Goal: Check status: Check status

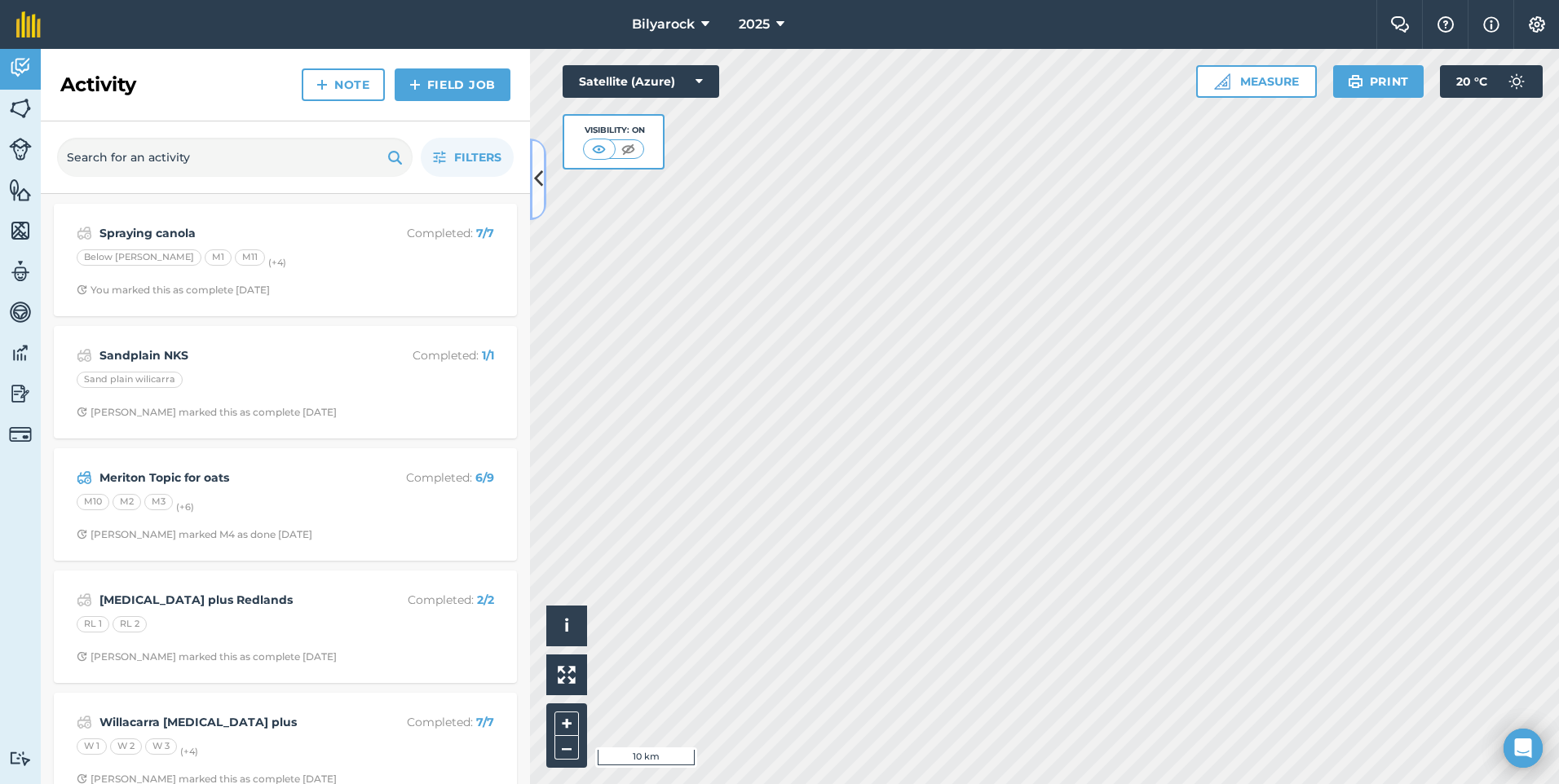
click at [534, 181] on icon at bounding box center [539, 178] width 9 height 29
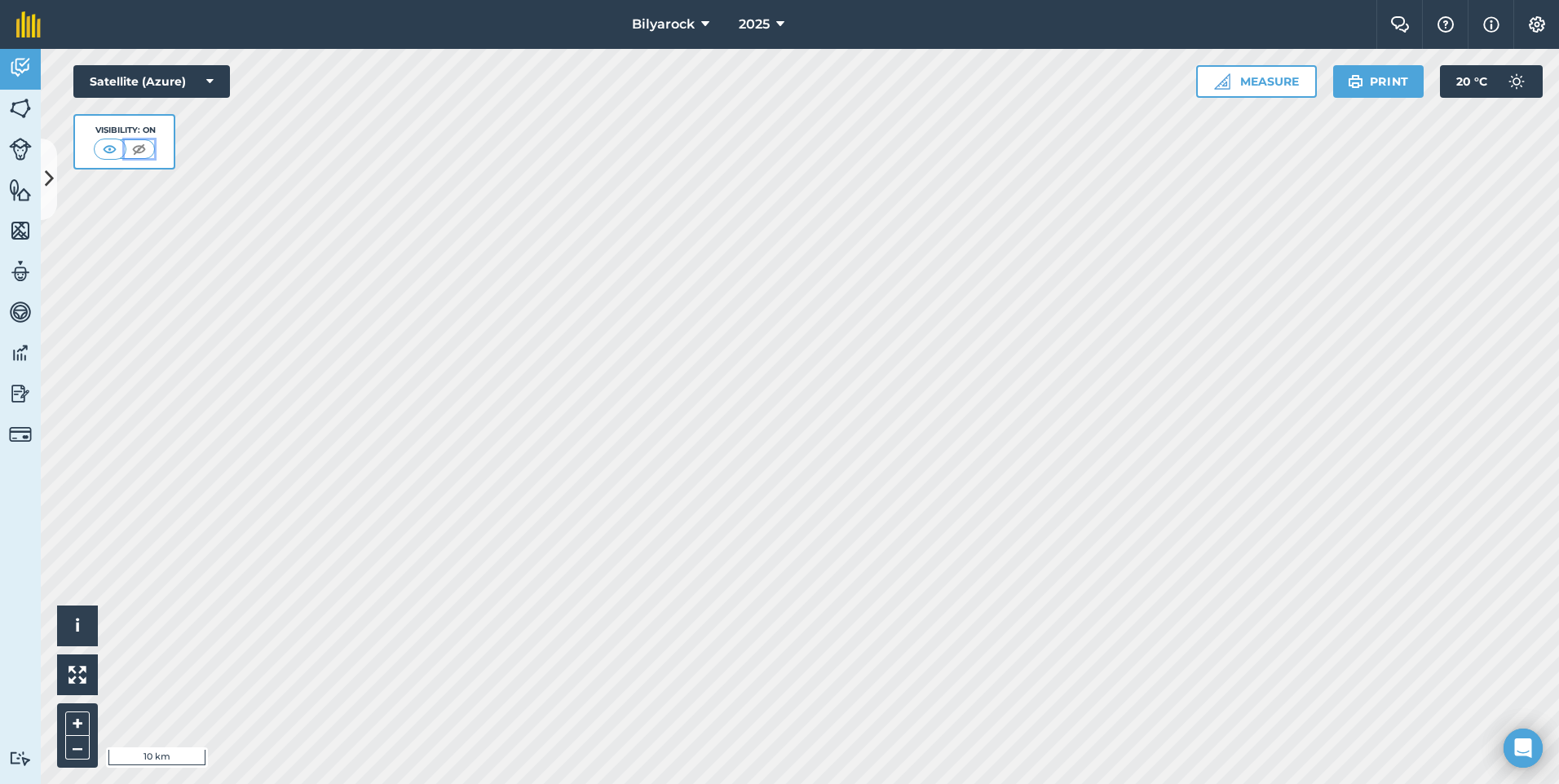
click at [145, 148] on img at bounding box center [139, 150] width 20 height 17
click at [117, 150] on img at bounding box center [111, 150] width 20 height 17
click at [45, 167] on icon at bounding box center [49, 178] width 9 height 29
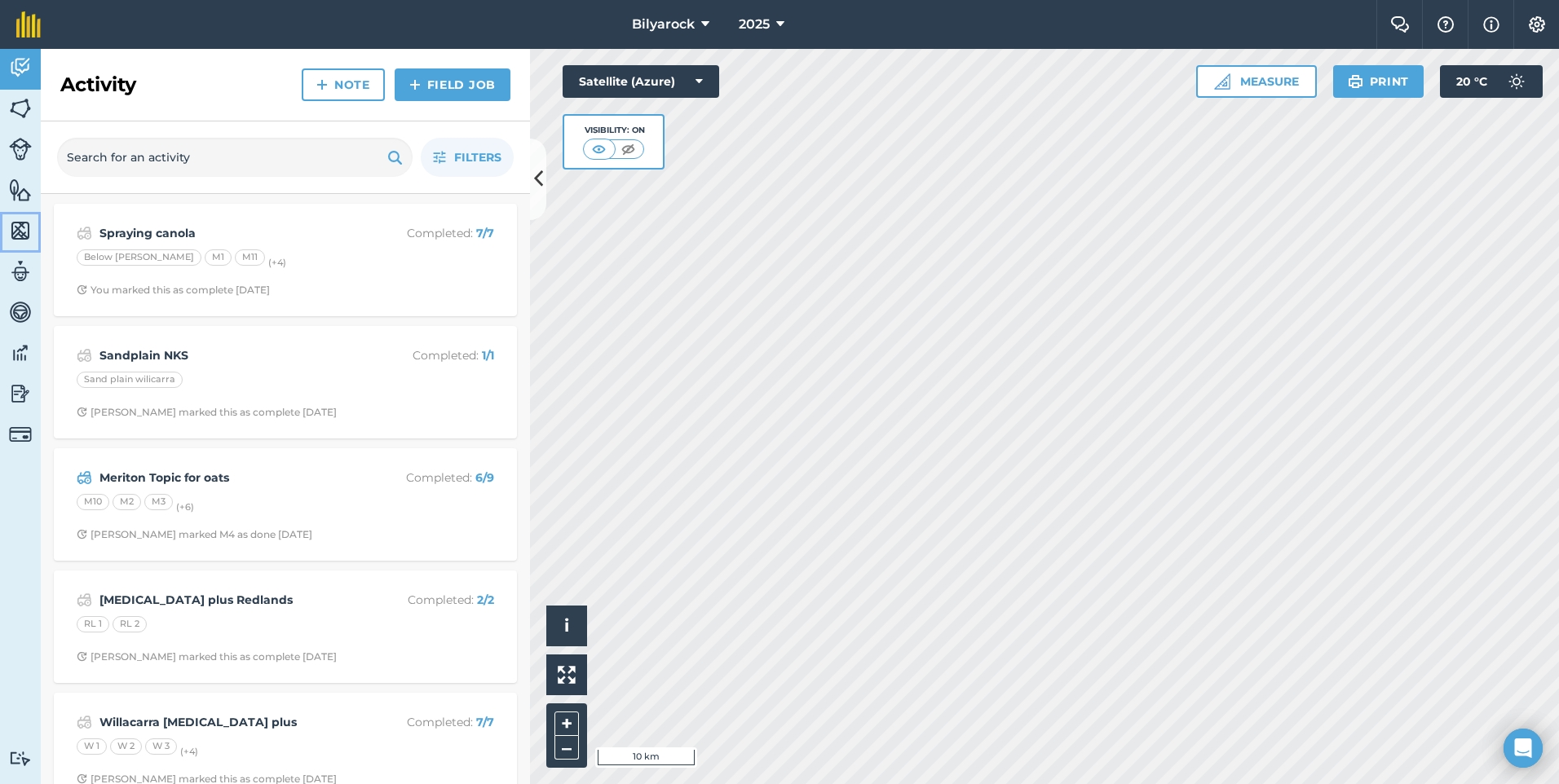
click at [17, 229] on img at bounding box center [20, 230] width 23 height 24
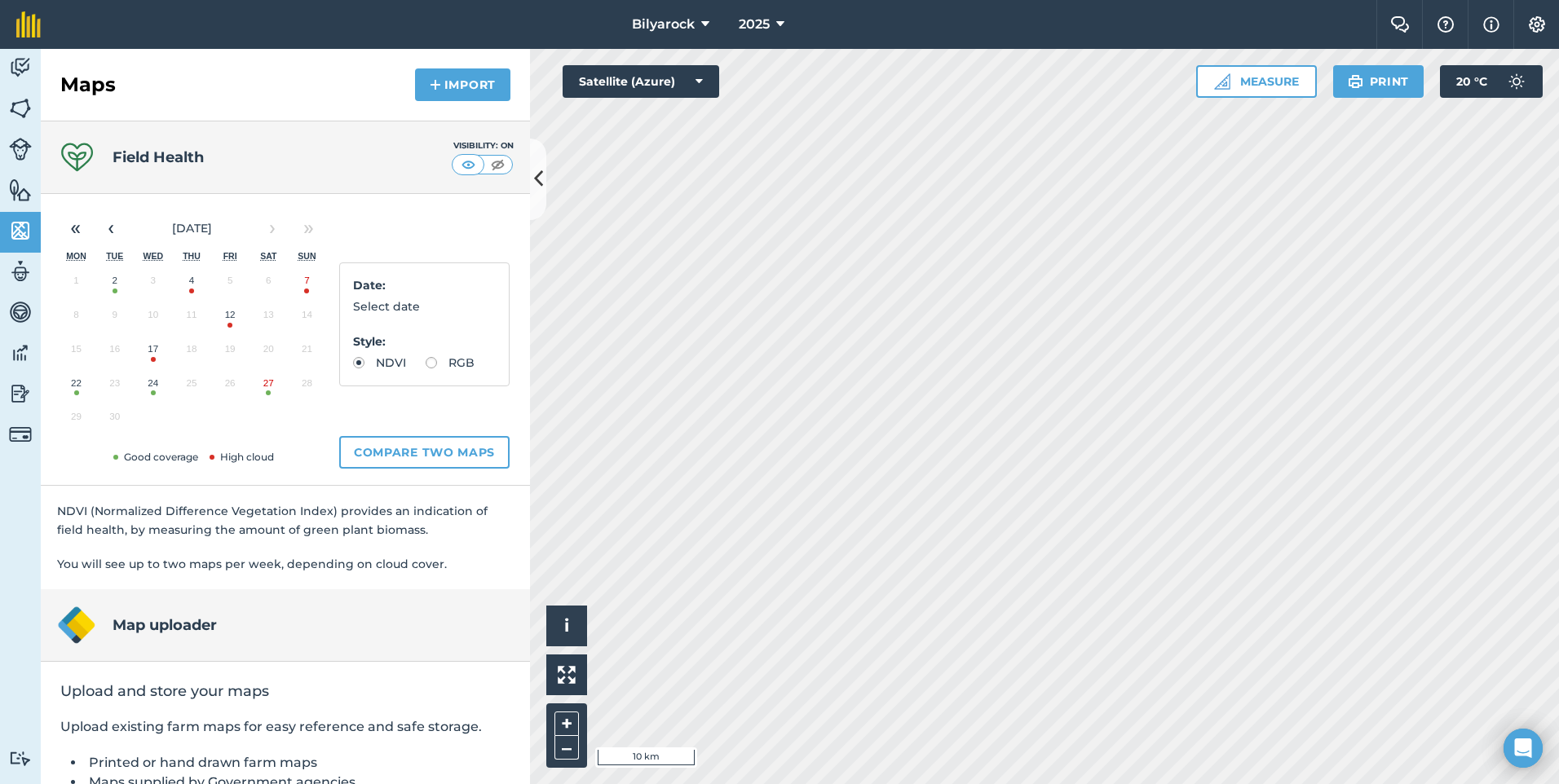
click at [269, 387] on button "27" at bounding box center [269, 386] width 38 height 34
click at [922, 783] on html "Bilyarock 2025 Farm Chat Help Info Settings Bilyarock - 2025 Reproduced with th…" at bounding box center [780, 392] width 1559 height 784
click at [116, 290] on button "2" at bounding box center [114, 284] width 38 height 34
